Goal: Task Accomplishment & Management: Use online tool/utility

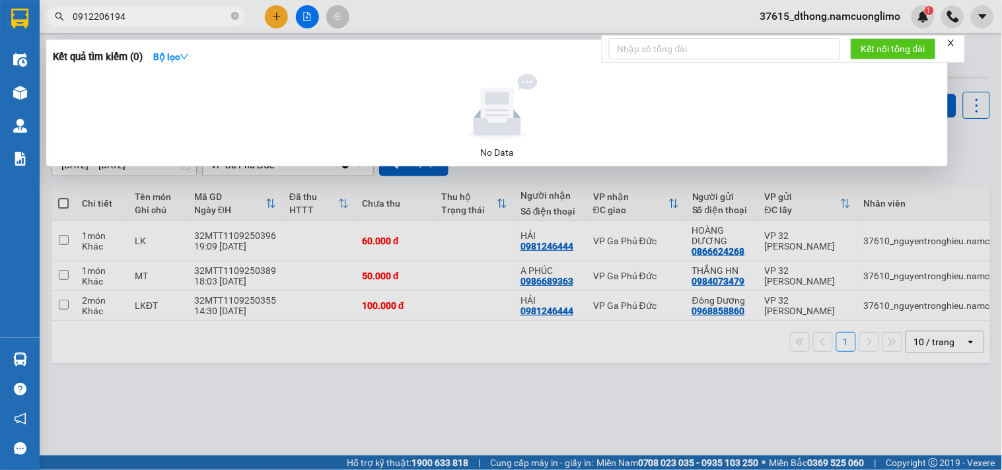
click at [980, 144] on div at bounding box center [501, 235] width 1002 height 470
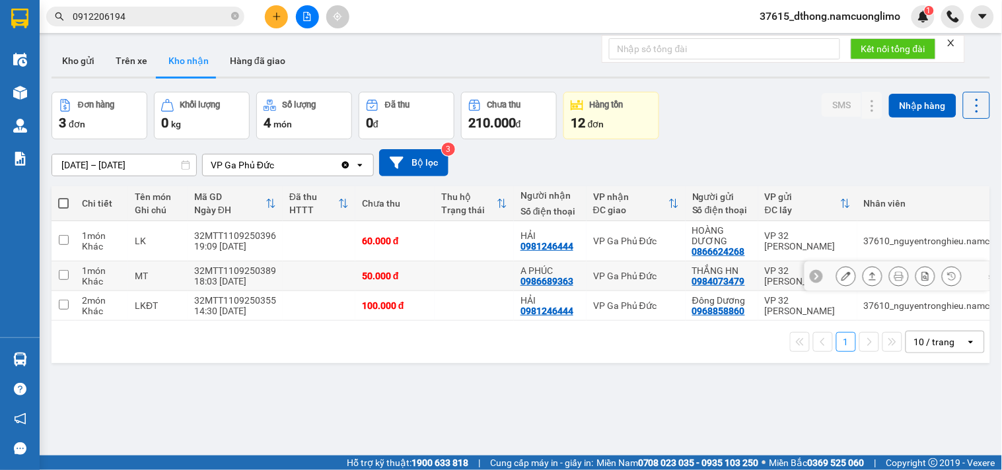
click at [59, 275] on input "checkbox" at bounding box center [64, 275] width 10 height 10
checkbox input "true"
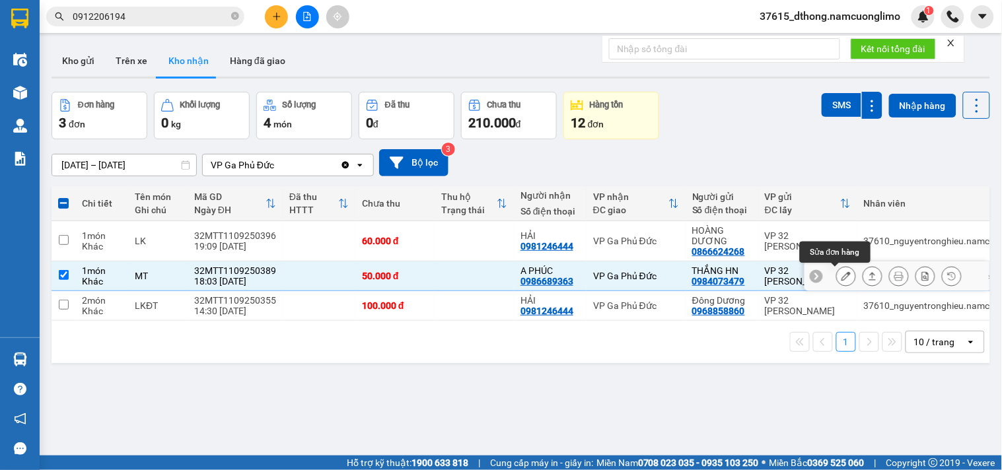
click at [841, 280] on button at bounding box center [846, 276] width 19 height 23
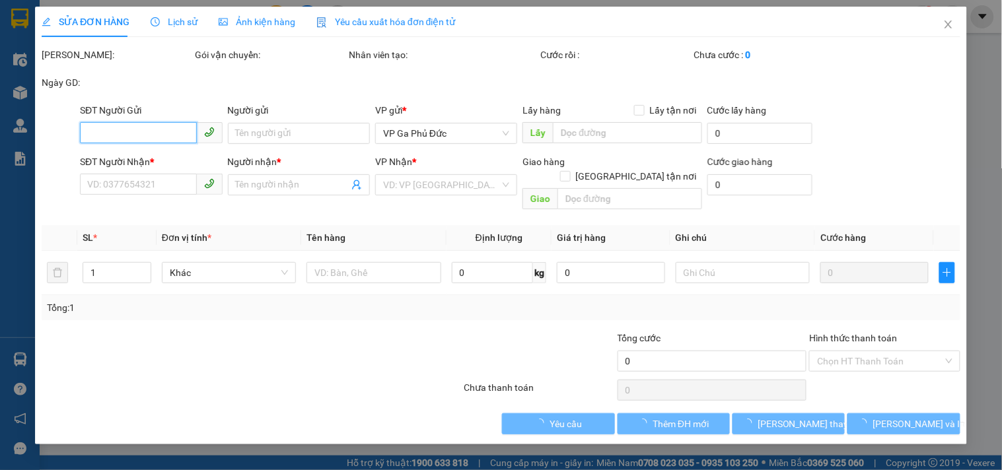
type input "0984073479"
type input "THẮNG HN"
type input "0986689363"
type input "A PHÚC"
type input "50.000"
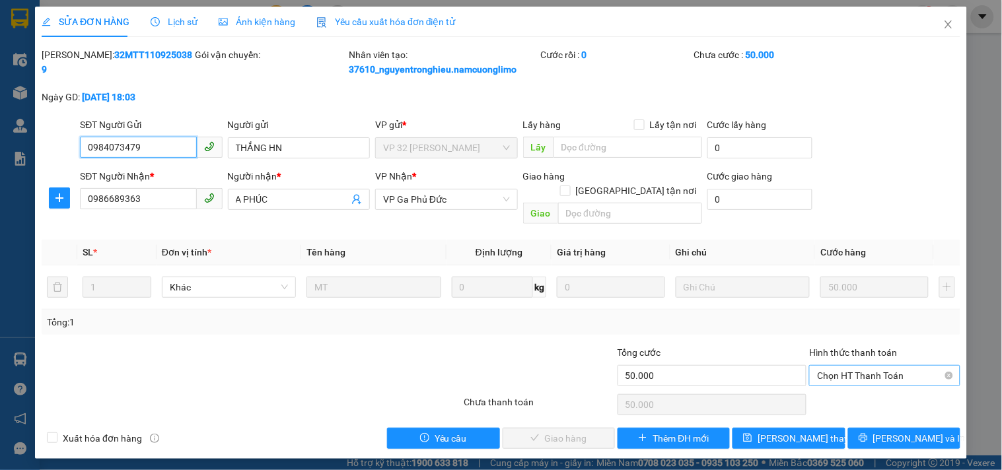
click at [873, 366] on span "Chọn HT Thanh Toán" at bounding box center [884, 376] width 135 height 20
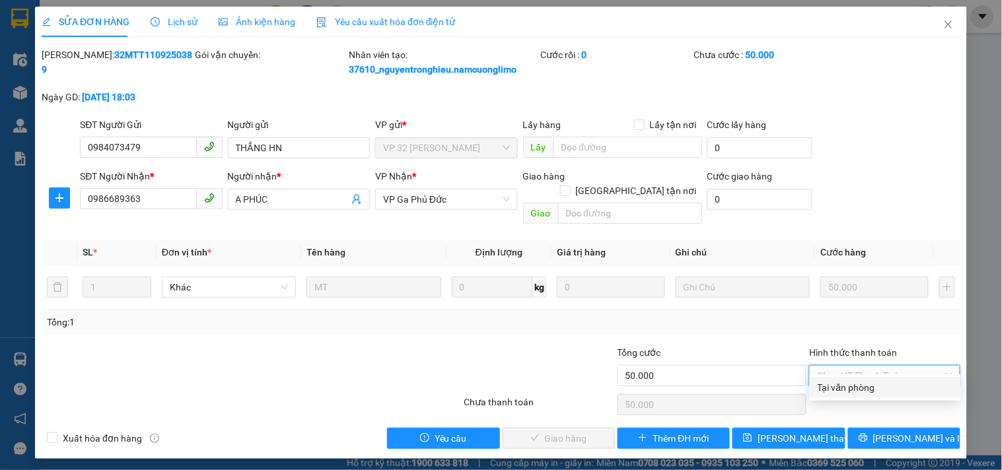
drag, startPoint x: 851, startPoint y: 394, endPoint x: 848, endPoint y: 389, distance: 6.8
click at [849, 393] on div "Tại văn phòng" at bounding box center [885, 388] width 135 height 15
type input "0"
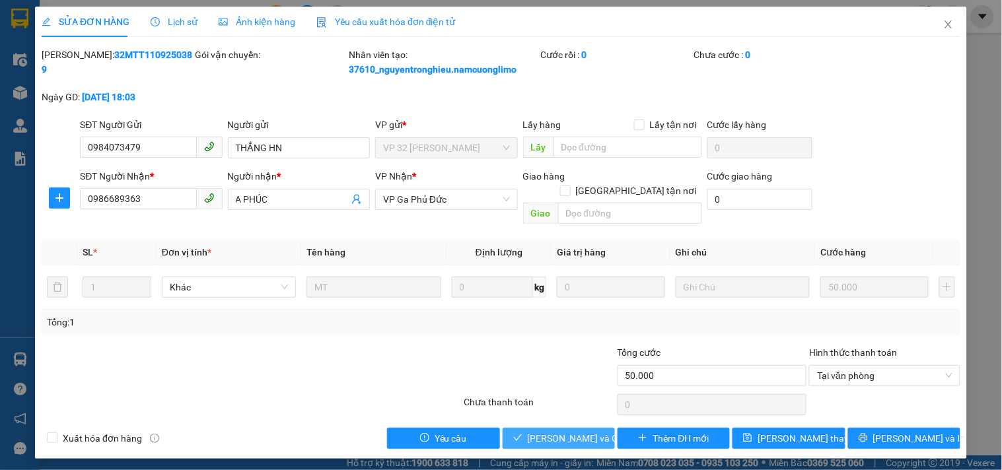
click at [551, 432] on span "[PERSON_NAME] và Giao hàng" at bounding box center [591, 439] width 127 height 15
